Goal: Transaction & Acquisition: Book appointment/travel/reservation

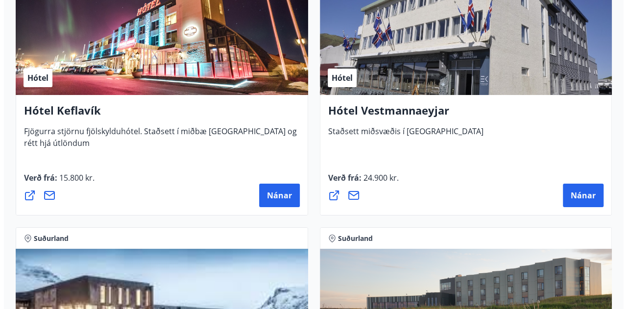
scroll to position [3557, 0]
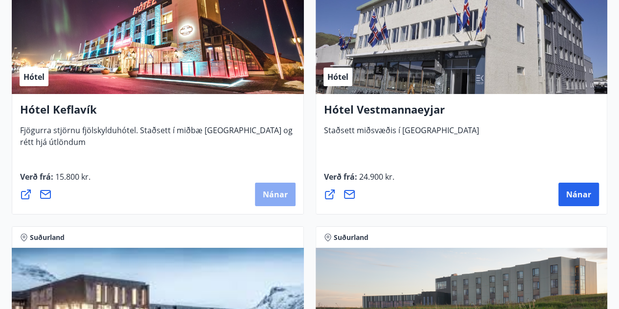
click at [272, 194] on span "Nánar" at bounding box center [275, 194] width 25 height 11
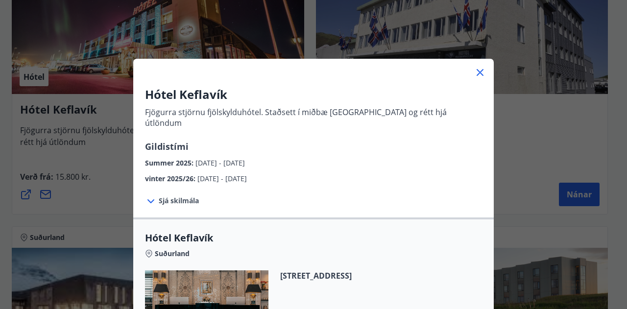
click at [173, 196] on span "Sjá skilmála" at bounding box center [179, 201] width 40 height 10
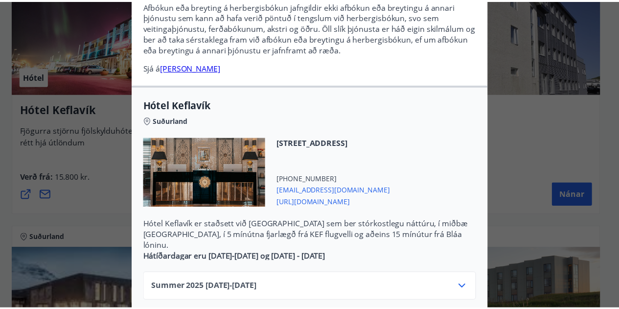
scroll to position [0, 0]
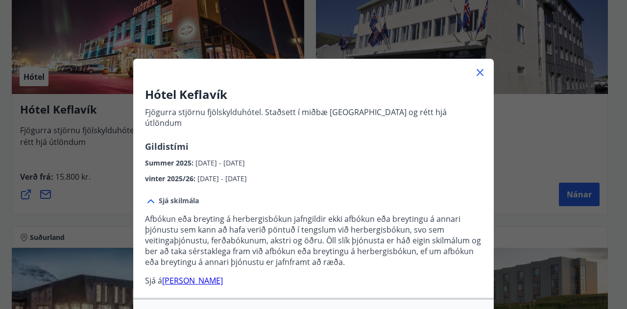
click at [474, 71] on icon at bounding box center [480, 73] width 12 height 12
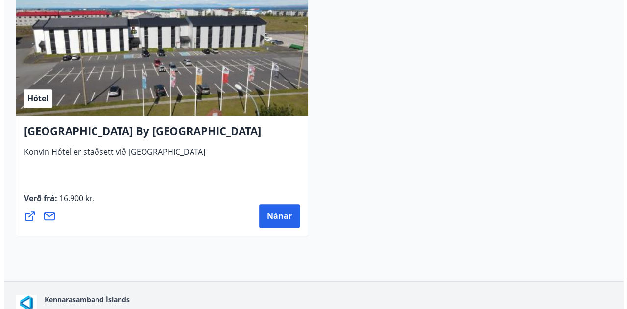
scroll to position [4091, 0]
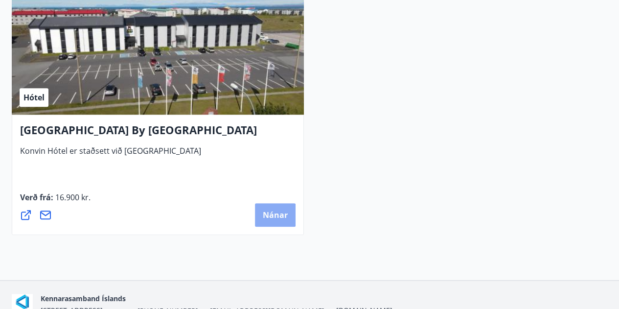
click at [282, 213] on span "Nánar" at bounding box center [275, 215] width 25 height 11
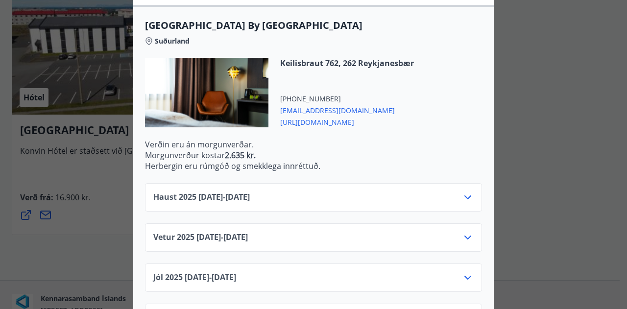
scroll to position [272, 0]
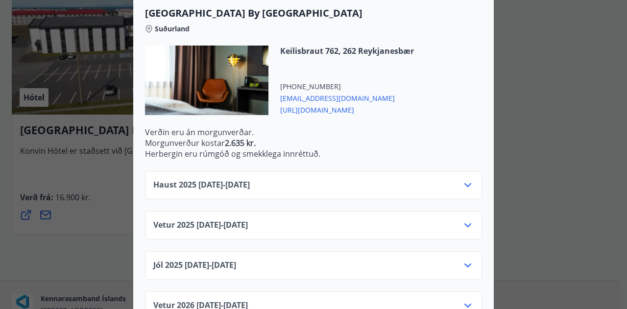
click at [465, 184] on icon at bounding box center [468, 185] width 12 height 12
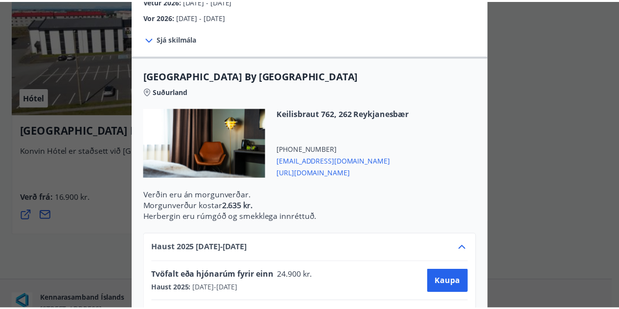
scroll to position [0, 0]
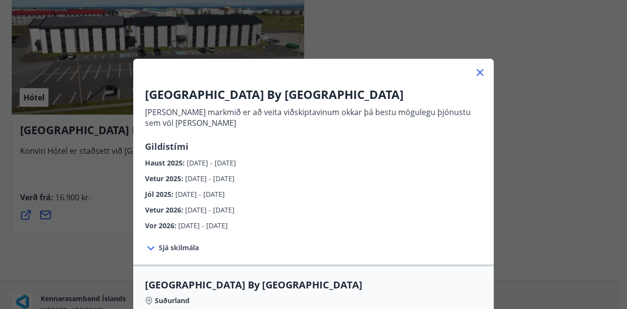
click at [109, 171] on div "[GEOGRAPHIC_DATA] By [GEOGRAPHIC_DATA] [PERSON_NAME] markmið er að veita viðski…" at bounding box center [313, 154] width 627 height 309
click at [476, 68] on icon at bounding box center [480, 73] width 12 height 12
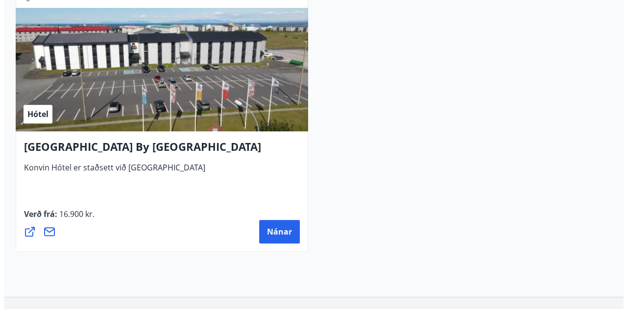
scroll to position [4075, 0]
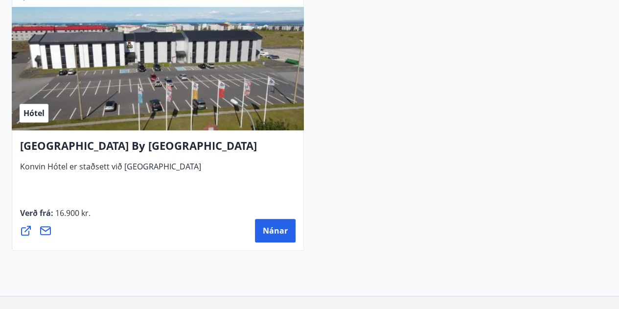
click at [283, 217] on div "Verð frá : 16.900 kr. [GEOGRAPHIC_DATA]" at bounding box center [158, 224] width 276 height 35
click at [274, 232] on span "Nánar" at bounding box center [275, 230] width 25 height 11
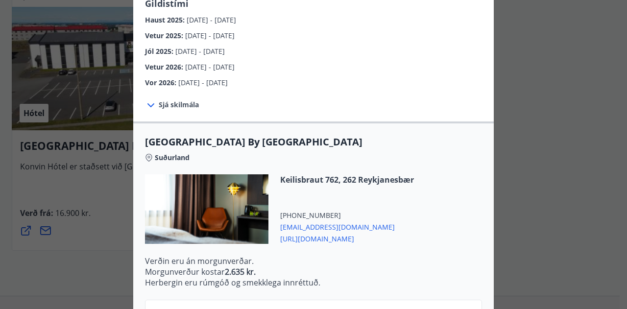
scroll to position [143, 0]
click at [95, 251] on div "[GEOGRAPHIC_DATA] By [GEOGRAPHIC_DATA] [PERSON_NAME] markmið er að veita viðski…" at bounding box center [313, 154] width 627 height 309
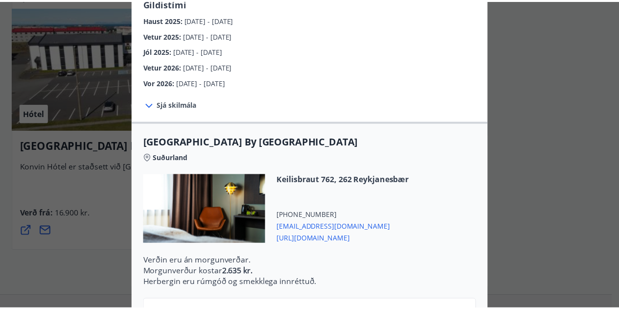
scroll to position [0, 0]
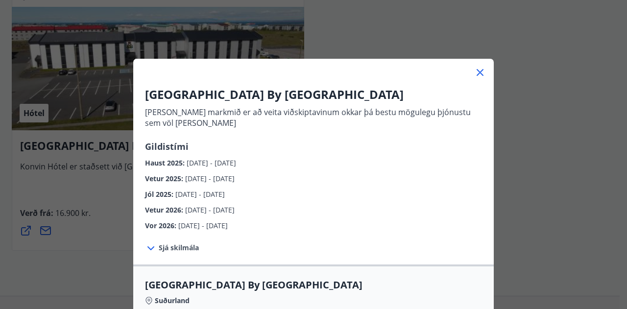
click at [479, 68] on icon at bounding box center [480, 73] width 12 height 12
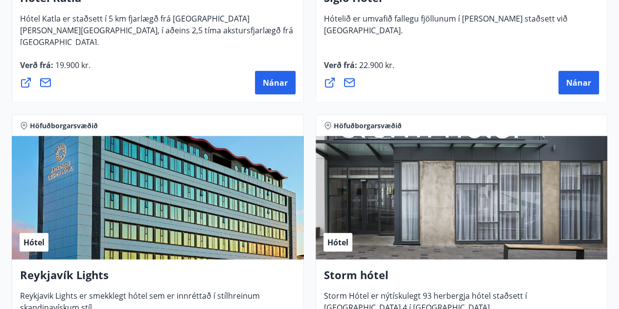
scroll to position [1132, 0]
